Goal: Check status: Check status

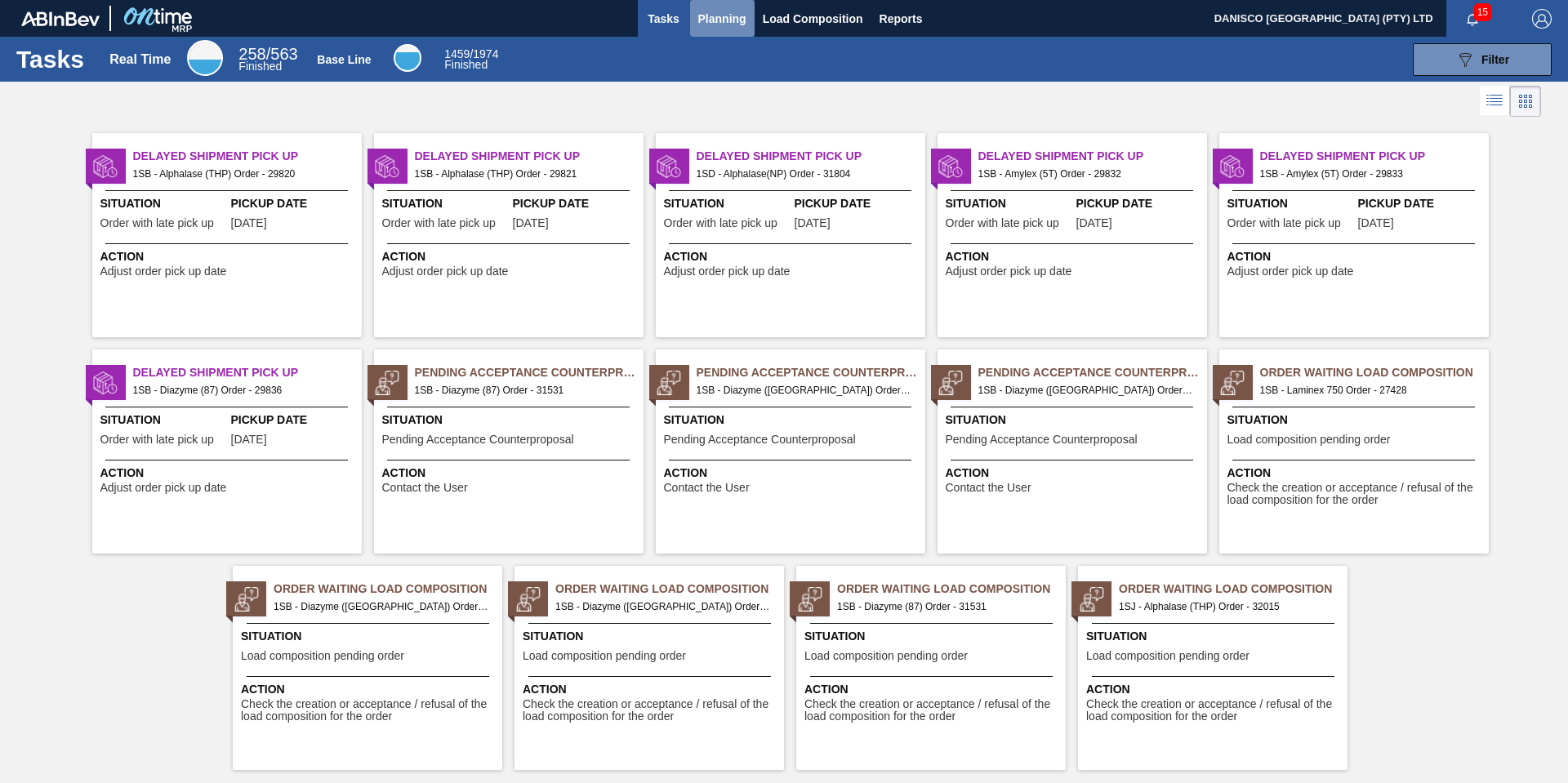
click at [711, 17] on span "Planning" at bounding box center [723, 18] width 48 height 19
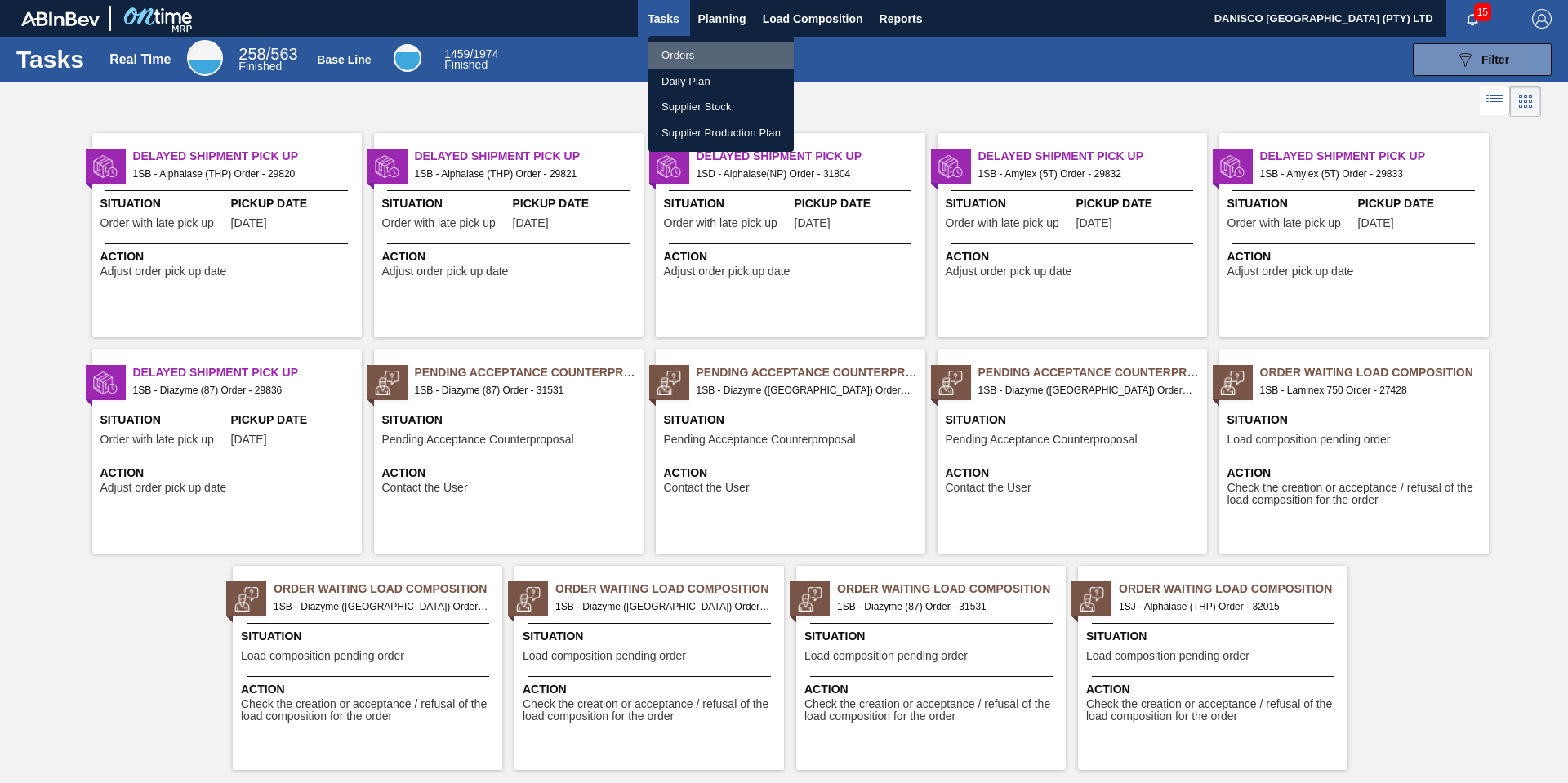
click at [700, 47] on li "Orders" at bounding box center [721, 55] width 145 height 26
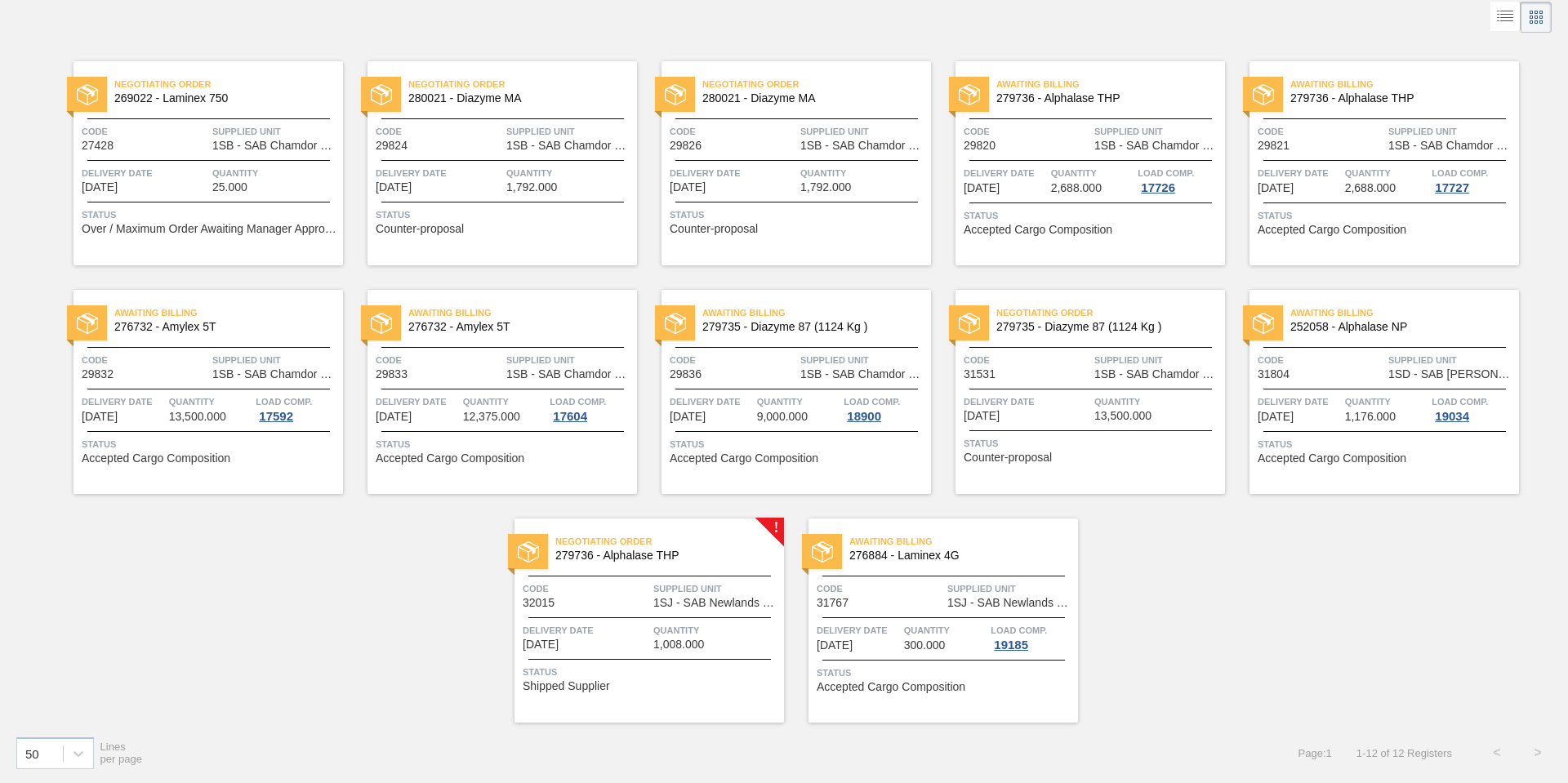
scroll to position [3, 0]
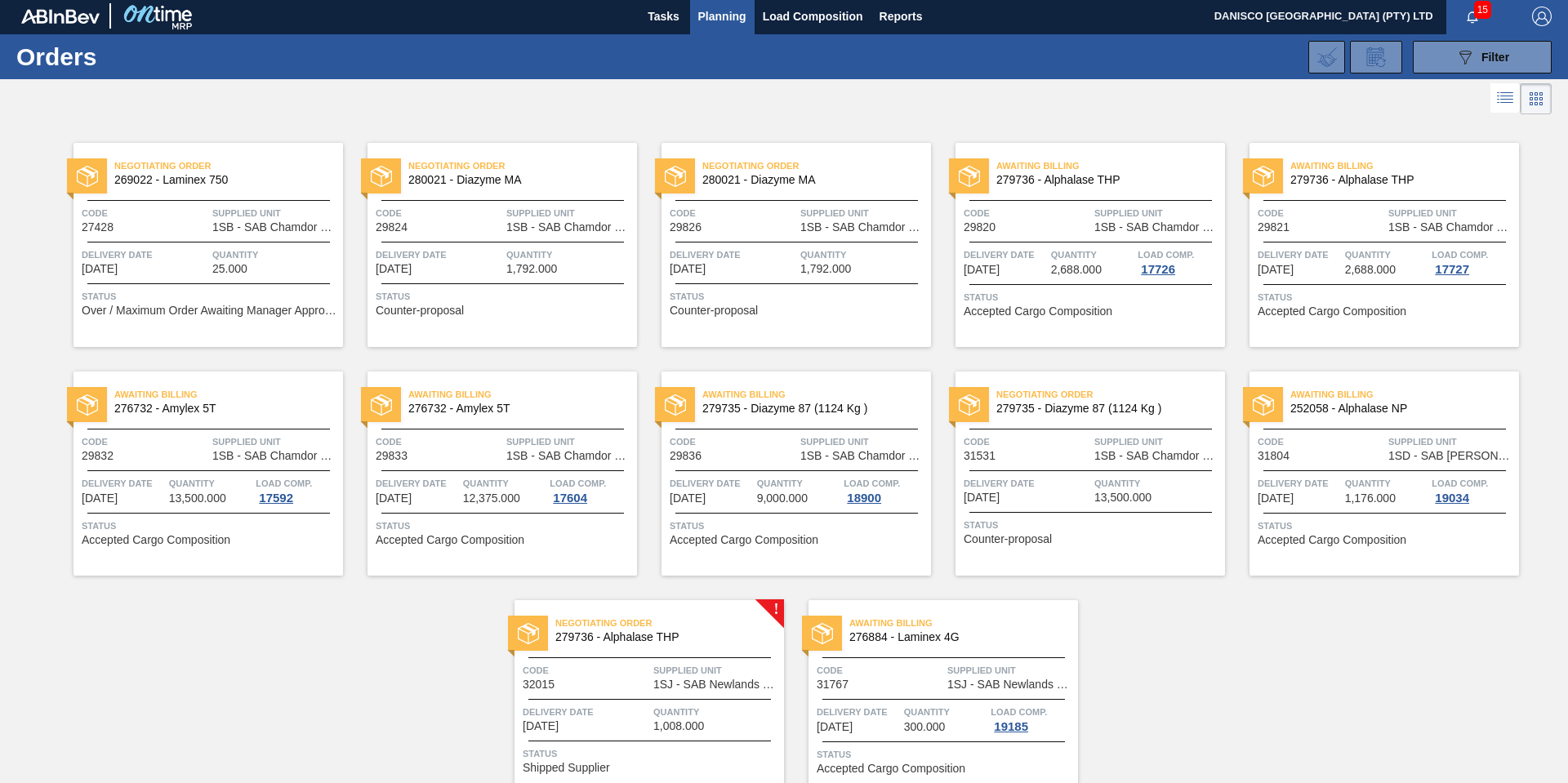
click at [335, 702] on div "Negotiating Order 269022 - Laminex 750 Code 27428 Supplied Unit 1SB - SAB Chamd…" at bounding box center [784, 461] width 1568 height 686
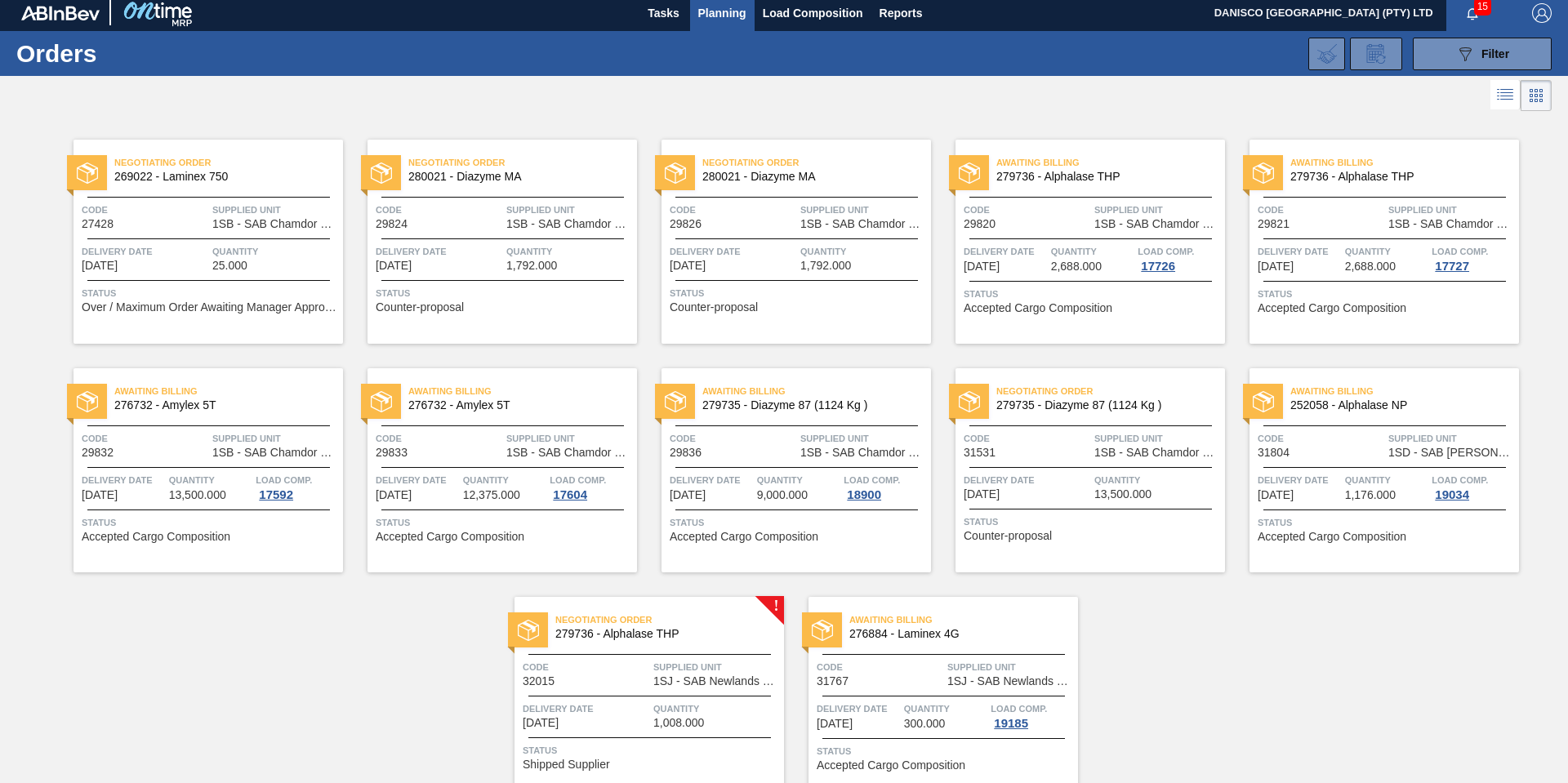
scroll to position [0, 0]
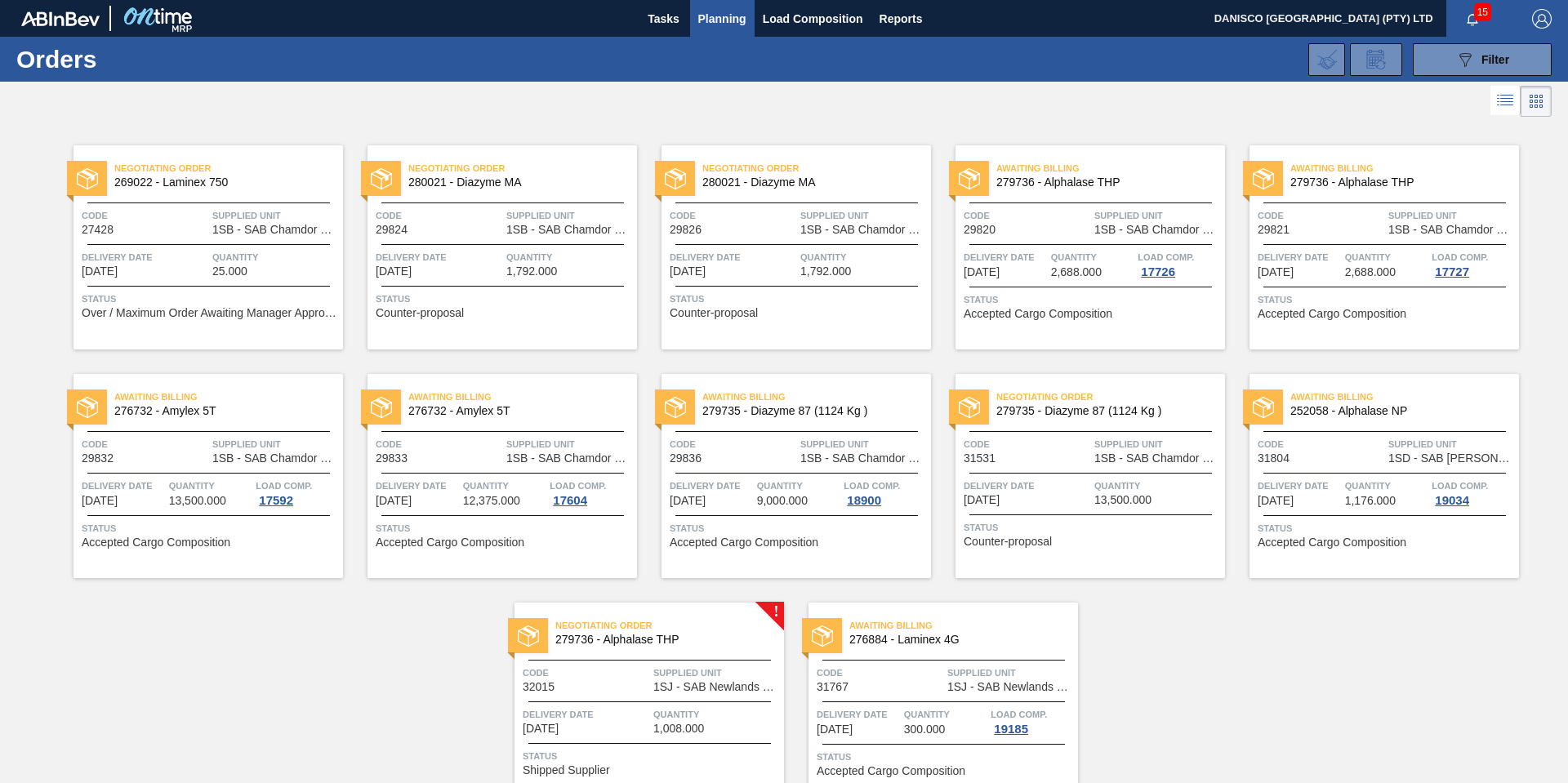
click at [484, 258] on span "Delivery Date" at bounding box center [439, 257] width 127 height 16
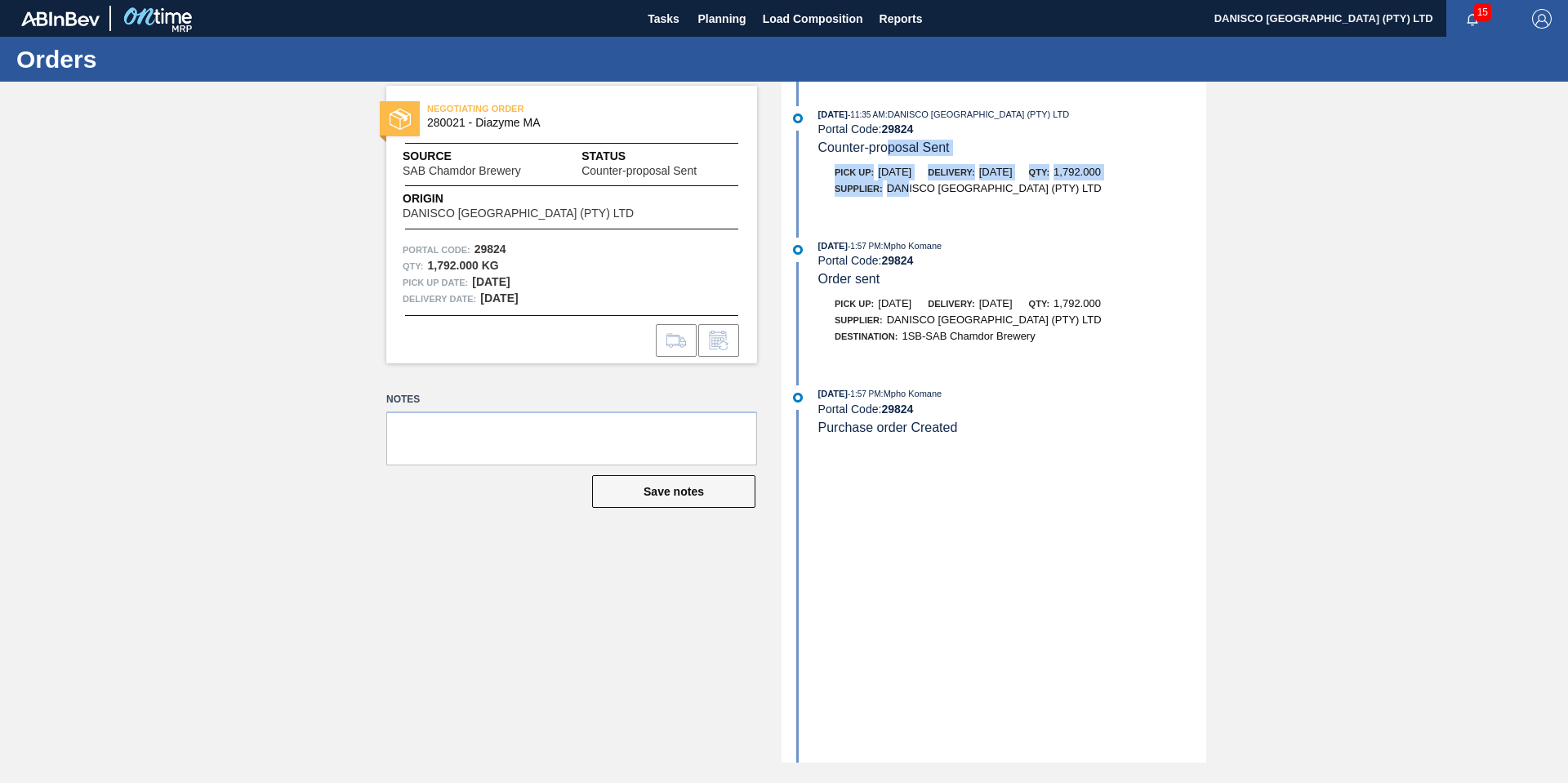
drag, startPoint x: 888, startPoint y: 152, endPoint x: 907, endPoint y: 185, distance: 38.1
click at [907, 185] on div "[DATE] 11:35 AM : DANISCO [GEOGRAPHIC_DATA] (PTY) LTD Portal Code: 29824 Counte…" at bounding box center [996, 159] width 421 height 107
click at [1005, 150] on div "[DATE] 11:35 AM : DANISCO [GEOGRAPHIC_DATA] (PTY) LTD Portal Code: 29824 Counte…" at bounding box center [1013, 132] width 388 height 50
drag, startPoint x: 877, startPoint y: 136, endPoint x: 897, endPoint y: 142, distance: 20.9
click at [897, 160] on div "[DATE] 11:35 AM : DANISCO [GEOGRAPHIC_DATA] (PTY) LTD Portal Code: 29824 Counte…" at bounding box center [996, 159] width 421 height 107
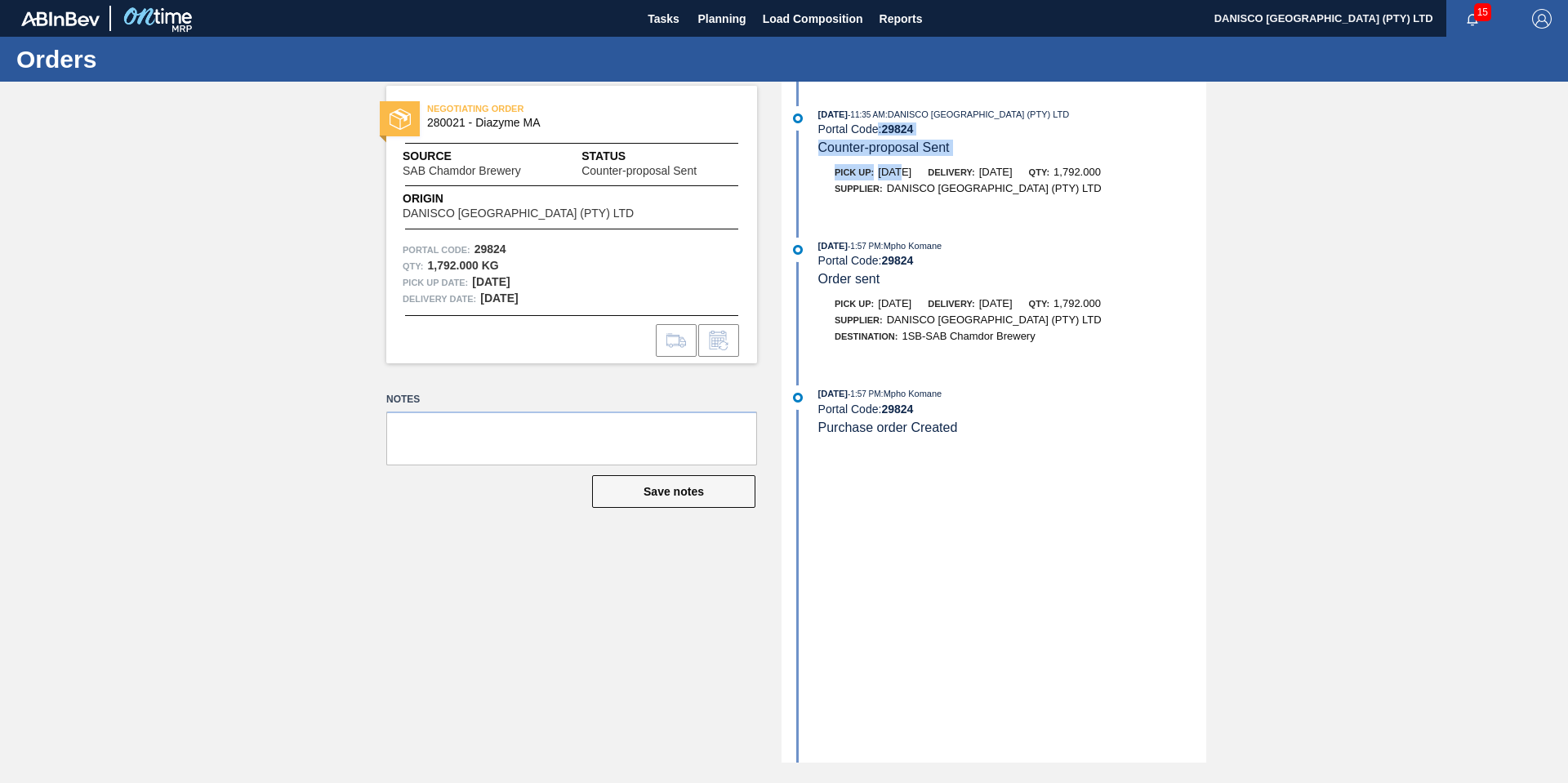
click at [973, 141] on div "[DATE] 11:35 AM : DANISCO [GEOGRAPHIC_DATA] (PTY) LTD Portal Code: 29824 Counte…" at bounding box center [1013, 132] width 388 height 50
click at [732, 14] on span "Planning" at bounding box center [723, 18] width 48 height 19
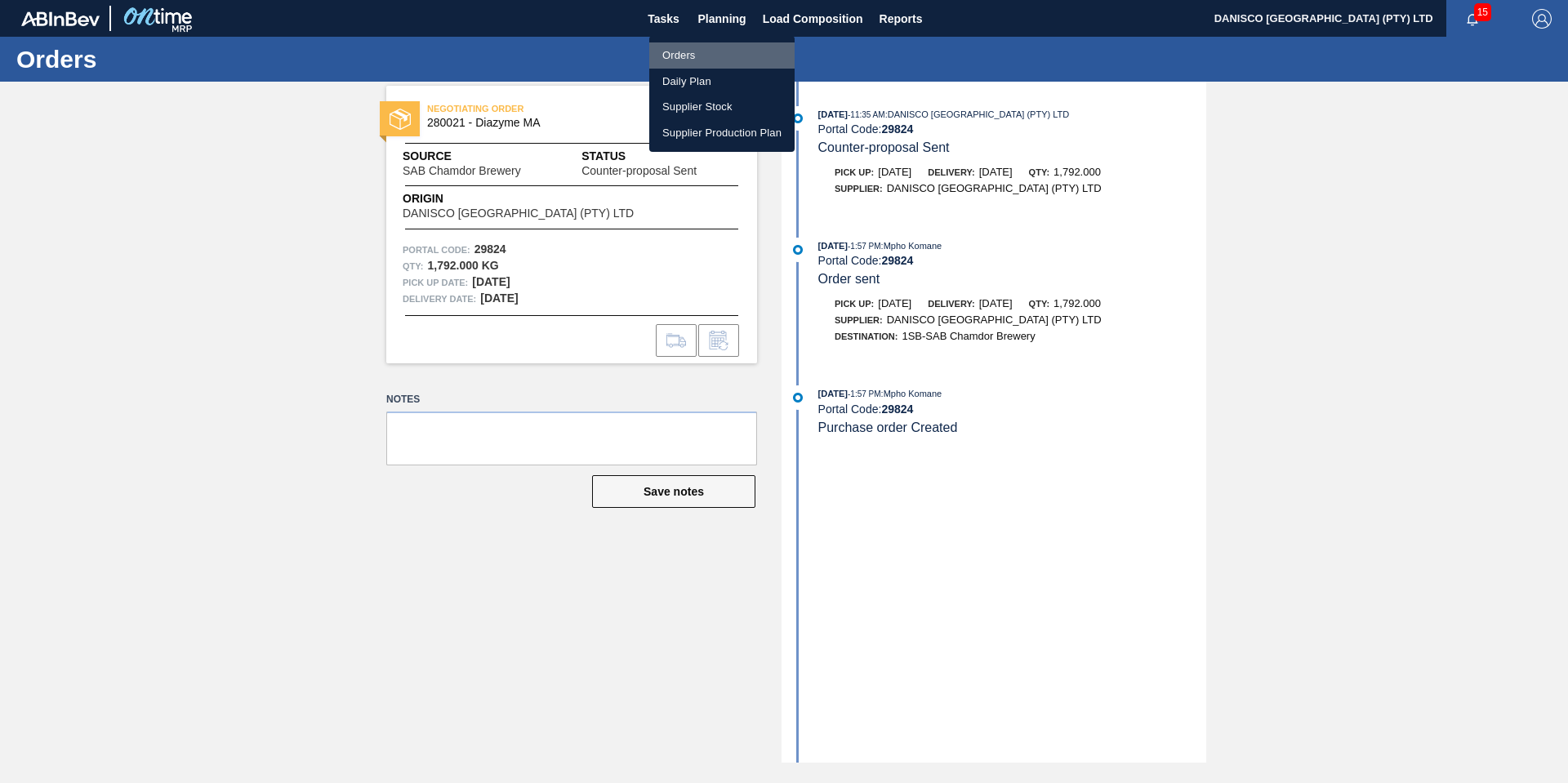
click at [696, 48] on li "Orders" at bounding box center [722, 55] width 145 height 26
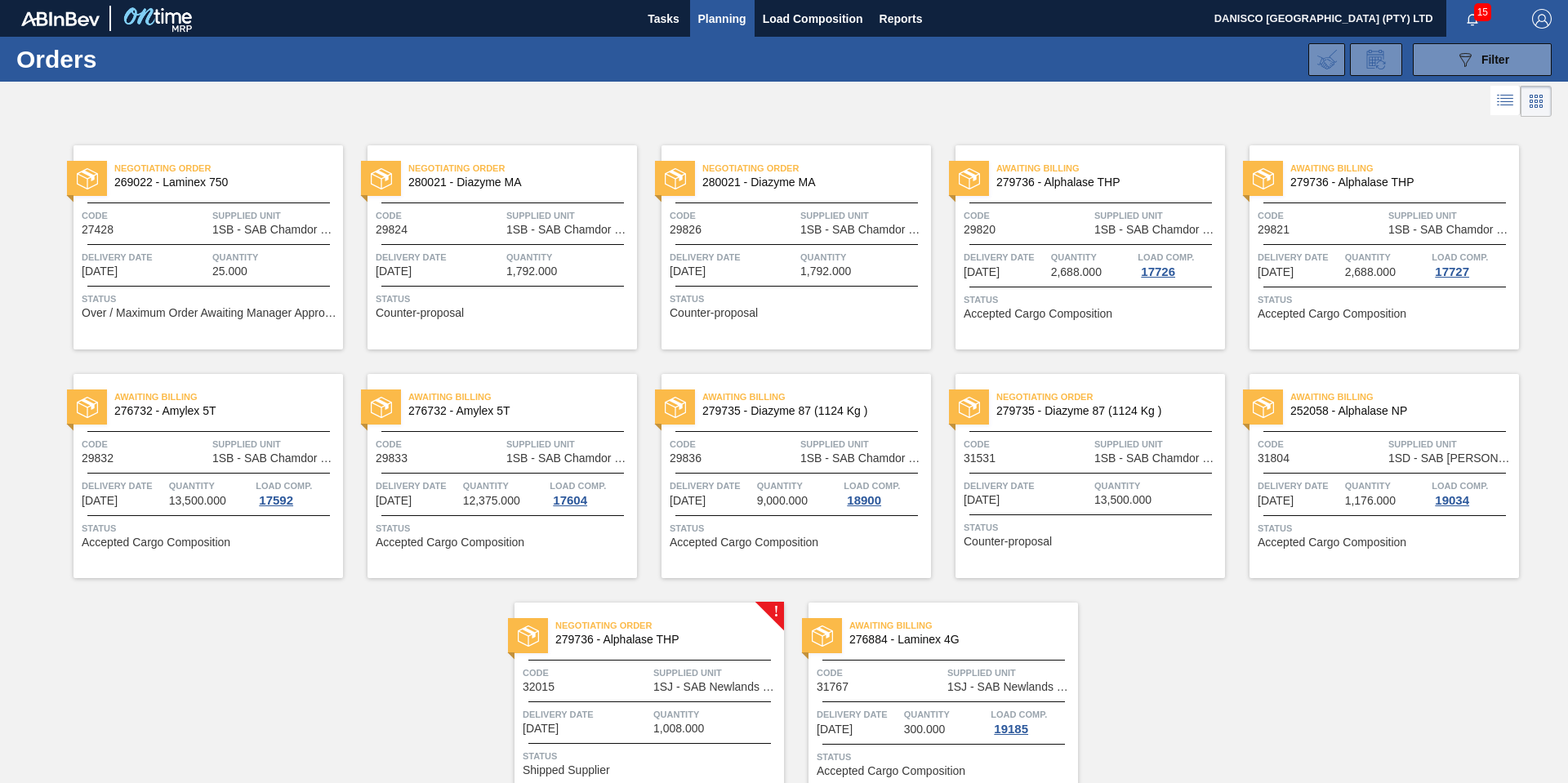
click at [755, 246] on div "Negotiating Order 280021 - Diazyme MA Code 29826 Supplied Unit 1SB - SAB Chamdo…" at bounding box center [796, 247] width 270 height 205
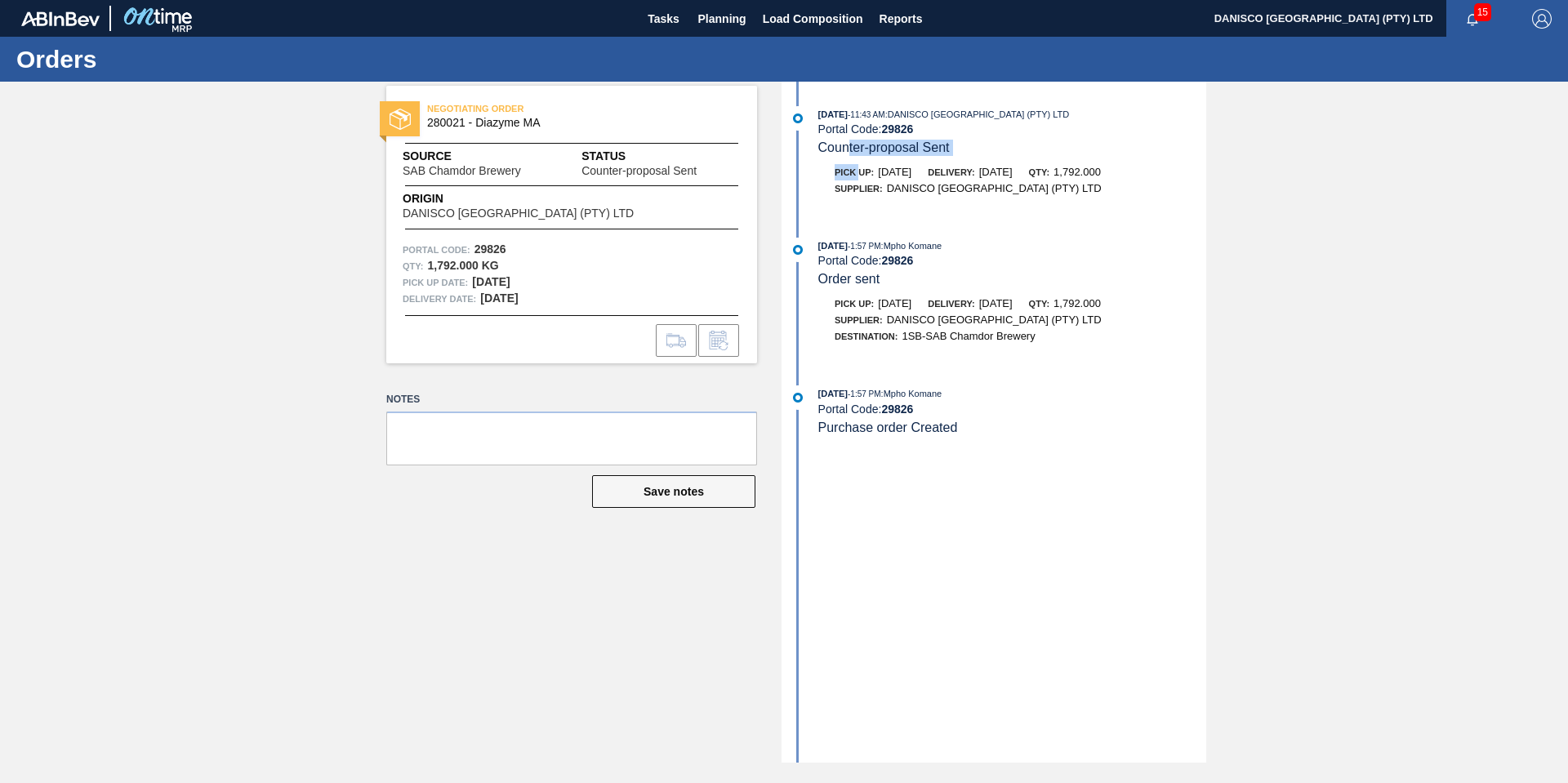
drag, startPoint x: 853, startPoint y: 144, endPoint x: 863, endPoint y: 164, distance: 22.4
click at [863, 164] on div "[DATE] 11:43 AM : DANISCO [GEOGRAPHIC_DATA] (PTY) LTD Portal Code: 29826 Counte…" at bounding box center [996, 159] width 421 height 107
